Goal: Information Seeking & Learning: Understand process/instructions

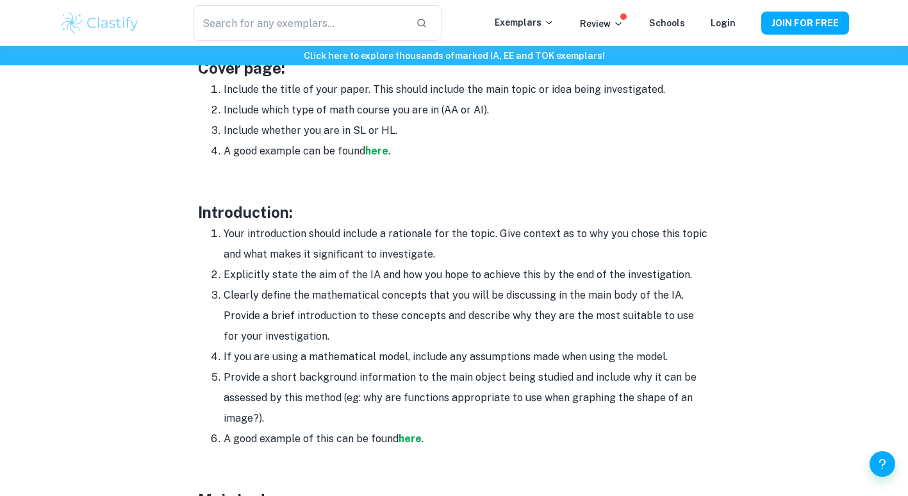
scroll to position [711, 0]
click at [276, 299] on li "Clearly define the mathematical concepts that you will be discussing in the mai…" at bounding box center [467, 316] width 487 height 62
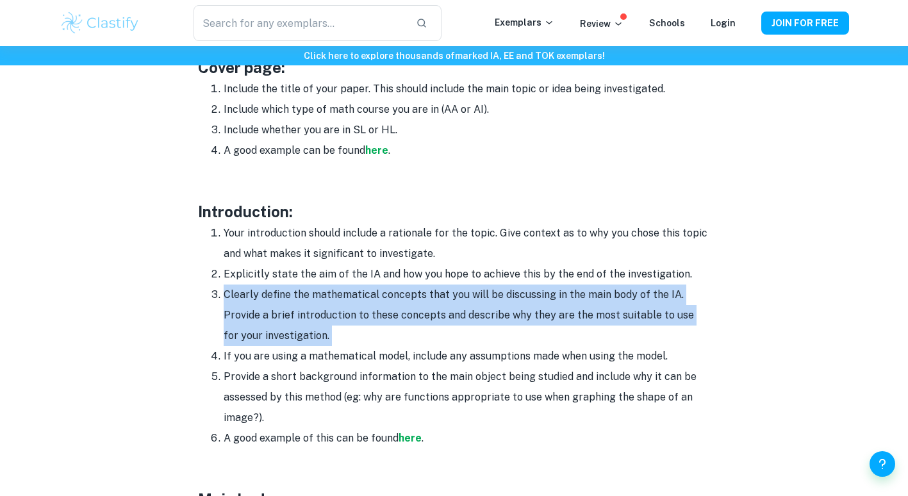
click at [276, 299] on li "Clearly define the mathematical concepts that you will be discussing in the mai…" at bounding box center [467, 316] width 487 height 62
drag, startPoint x: 276, startPoint y: 299, endPoint x: 236, endPoint y: 289, distance: 40.4
click at [236, 289] on li "Clearly define the mathematical concepts that you will be discussing in the mai…" at bounding box center [467, 316] width 487 height 62
drag, startPoint x: 236, startPoint y: 289, endPoint x: 245, endPoint y: 305, distance: 18.4
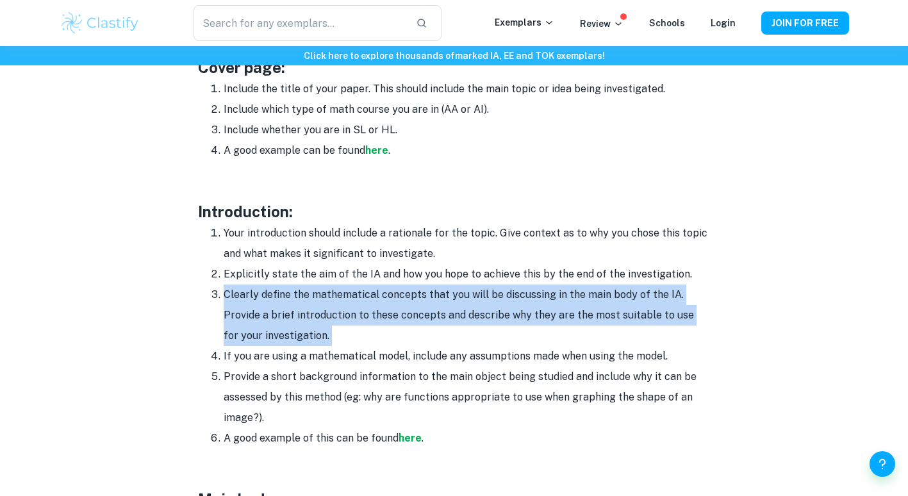
click at [245, 305] on li "Clearly define the mathematical concepts that you will be discussing in the mai…" at bounding box center [467, 316] width 487 height 62
